Goal: Task Accomplishment & Management: Manage account settings

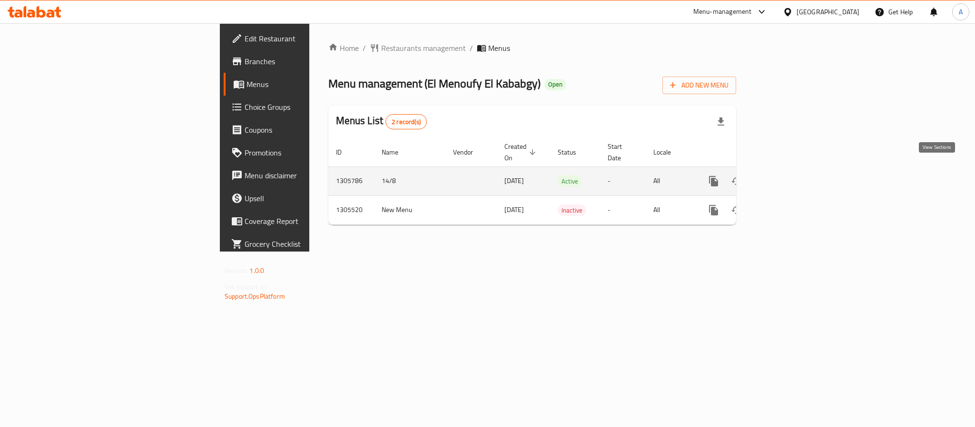
click at [786, 177] on icon "enhanced table" at bounding box center [782, 181] width 9 height 9
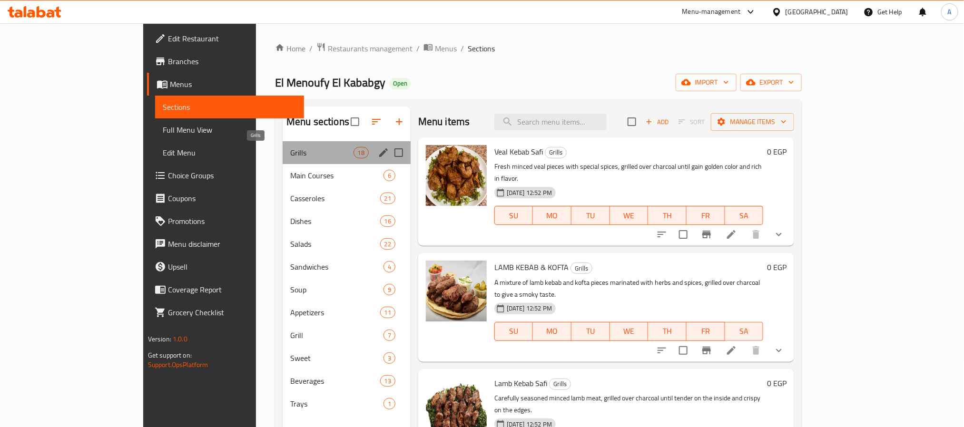
click at [290, 153] on span "Grills" at bounding box center [321, 152] width 63 height 11
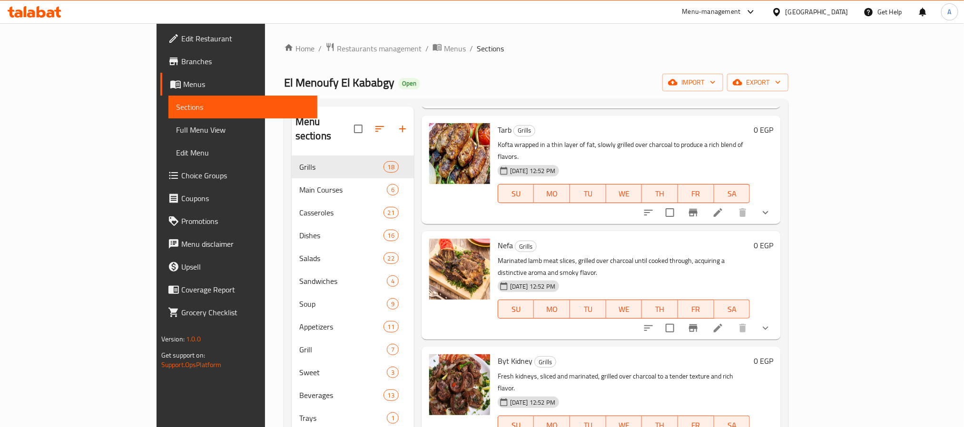
scroll to position [717, 0]
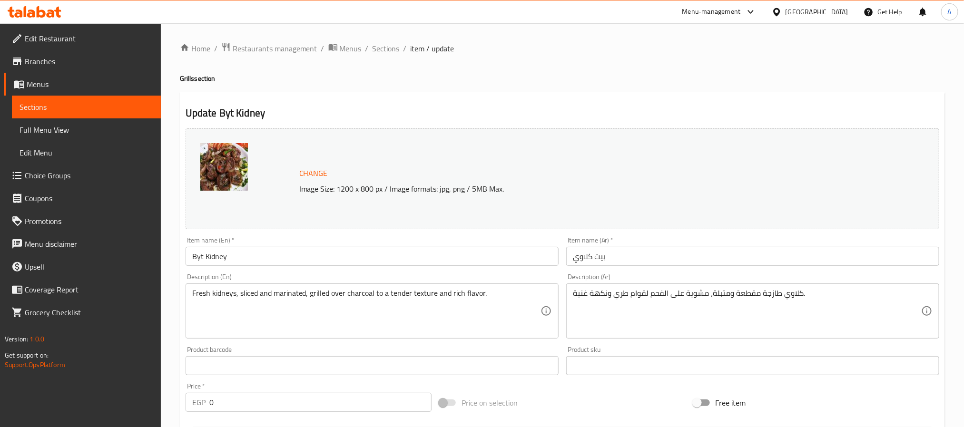
click at [224, 175] on img at bounding box center [224, 167] width 48 height 48
click at [387, 49] on span "Sections" at bounding box center [385, 48] width 27 height 11
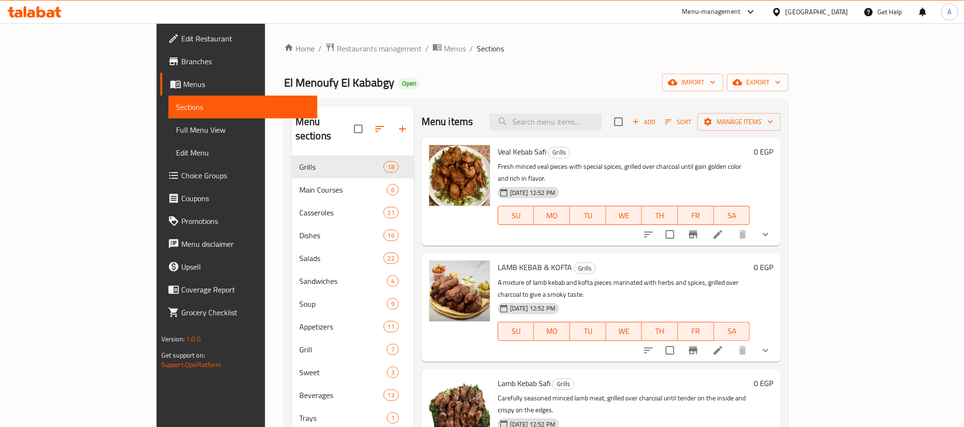
scroll to position [662, 0]
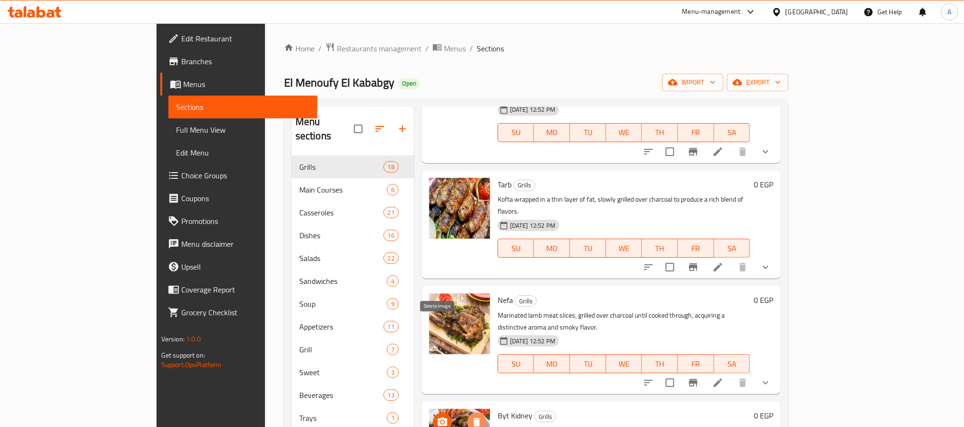
click at [471, 417] on icon "delete image" at bounding box center [476, 422] width 11 height 11
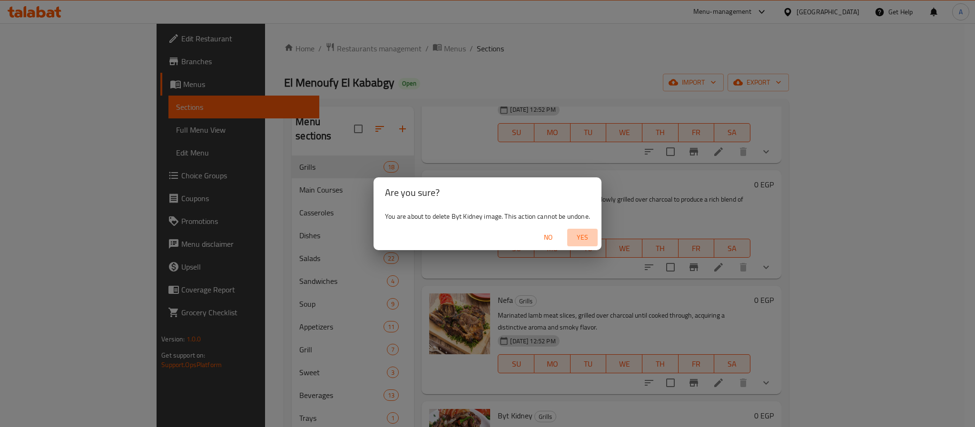
click at [588, 239] on span "Yes" at bounding box center [582, 238] width 23 height 12
